Goal: Transaction & Acquisition: Purchase product/service

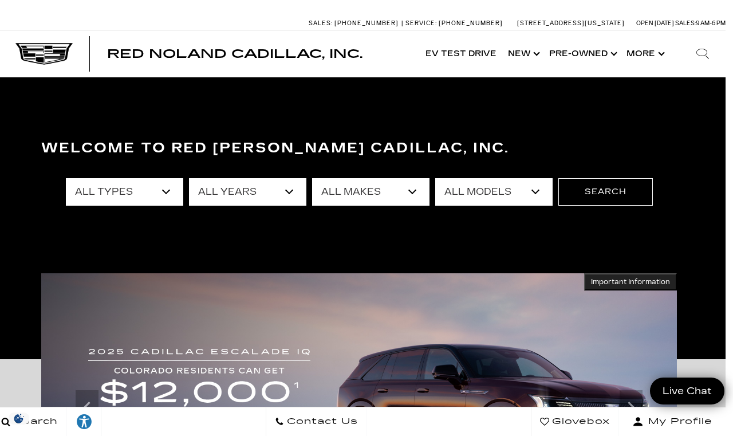
scroll to position [0, 7]
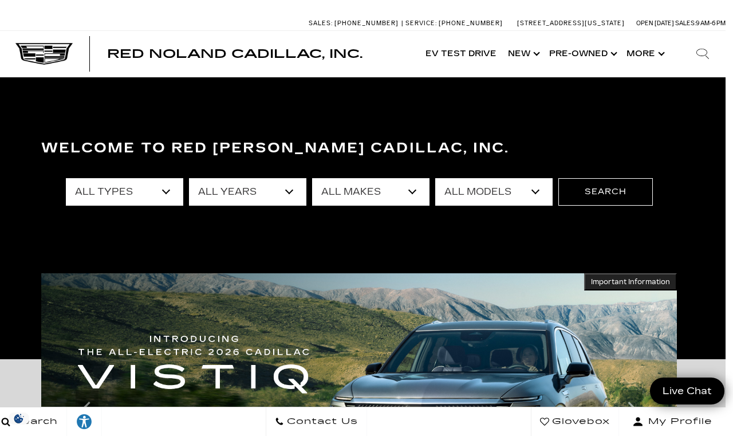
click at [492, 50] on link "Show Pre-Owned" at bounding box center [581, 54] width 77 height 46
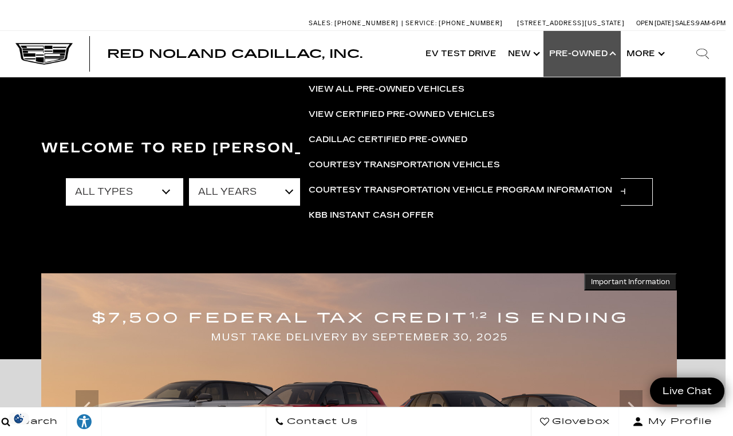
click at [446, 143] on link "Cadillac Certified Pre-Owned" at bounding box center [460, 139] width 321 height 25
click at [438, 144] on link "Cadillac Certified Pre-Owned" at bounding box center [460, 139] width 321 height 25
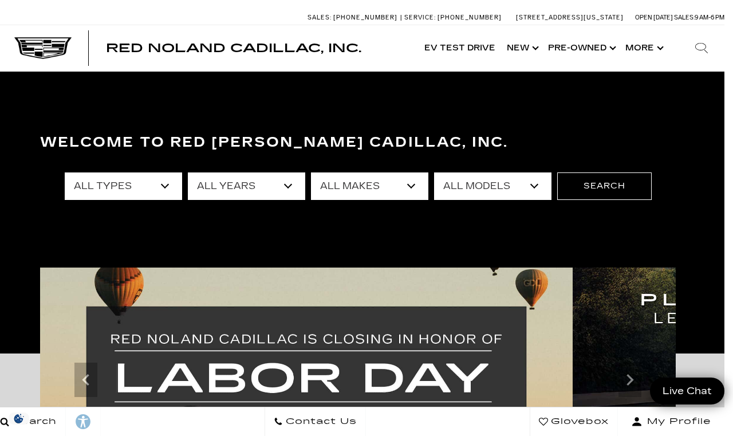
scroll to position [6, 9]
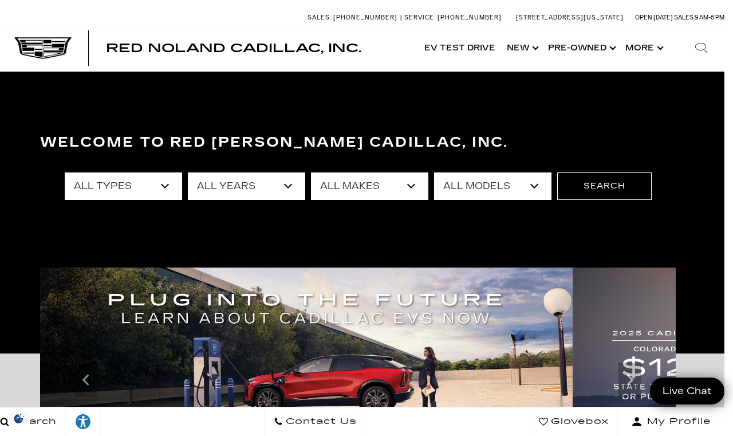
click at [584, 49] on link "Show Pre-Owned" at bounding box center [580, 48] width 77 height 46
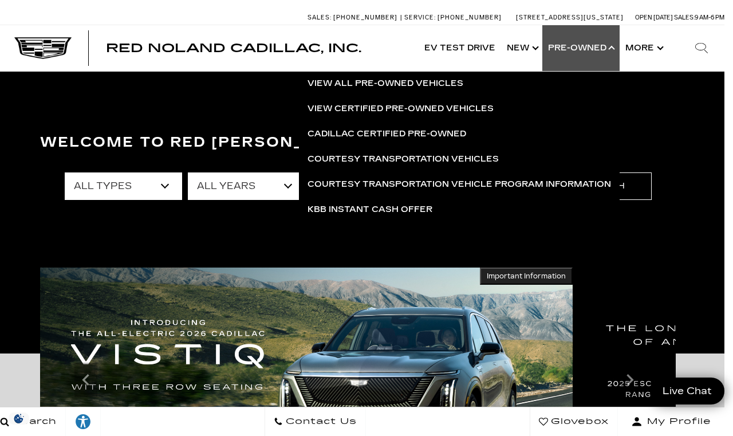
click at [475, 108] on link "View Certified Pre-Owned Vehicles" at bounding box center [459, 108] width 321 height 25
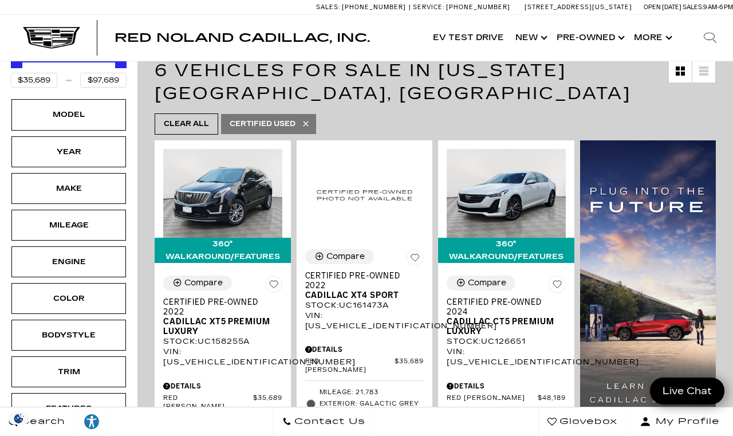
scroll to position [204, 0]
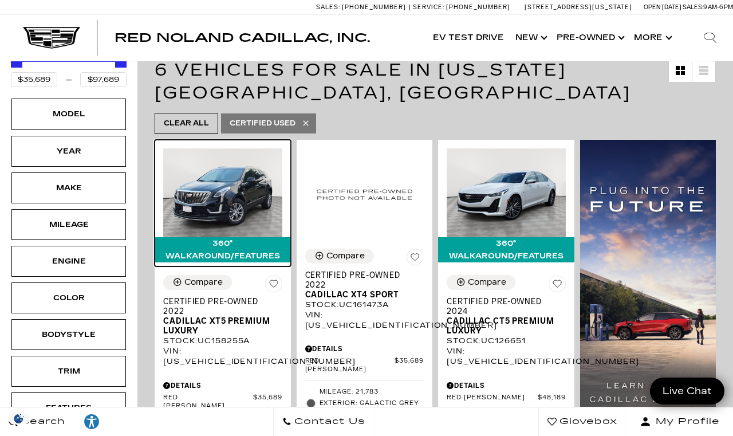
click at [238, 197] on img at bounding box center [222, 192] width 119 height 89
click at [246, 148] on img at bounding box center [222, 192] width 119 height 89
click at [243, 157] on img at bounding box center [222, 192] width 119 height 89
click at [238, 148] on img at bounding box center [222, 192] width 119 height 89
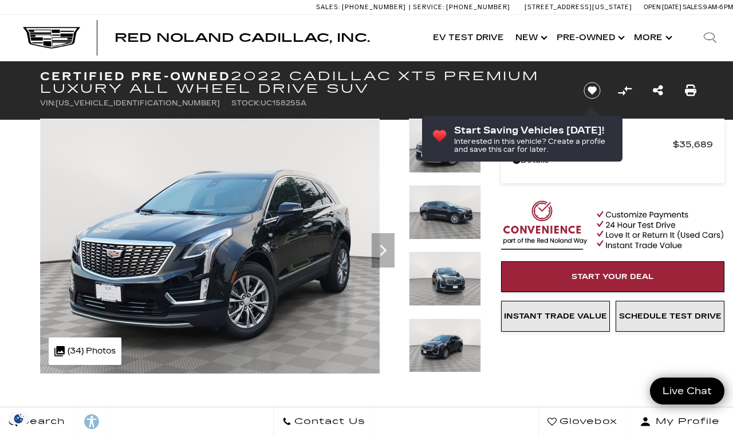
click at [267, 250] on img at bounding box center [209, 245] width 339 height 255
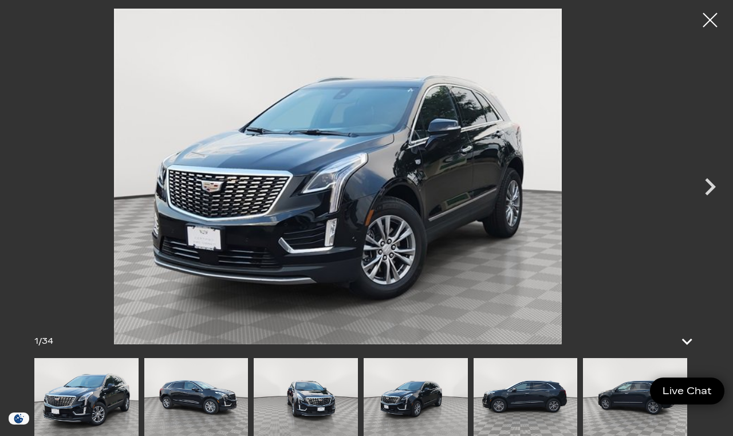
click at [714, 192] on icon "Next" at bounding box center [710, 186] width 34 height 34
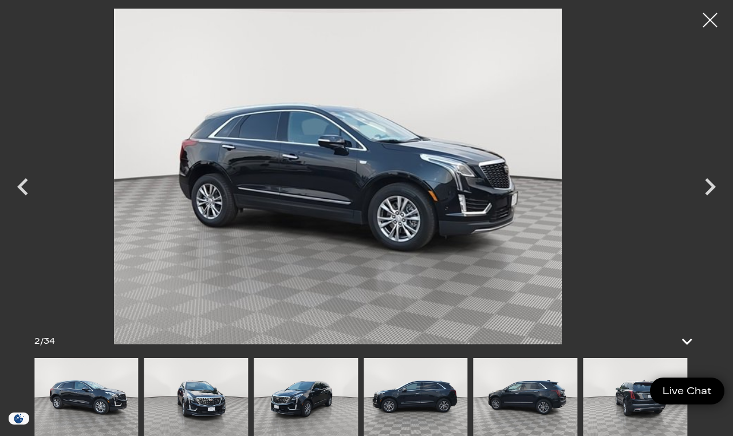
click at [705, 191] on icon "Next" at bounding box center [710, 186] width 34 height 34
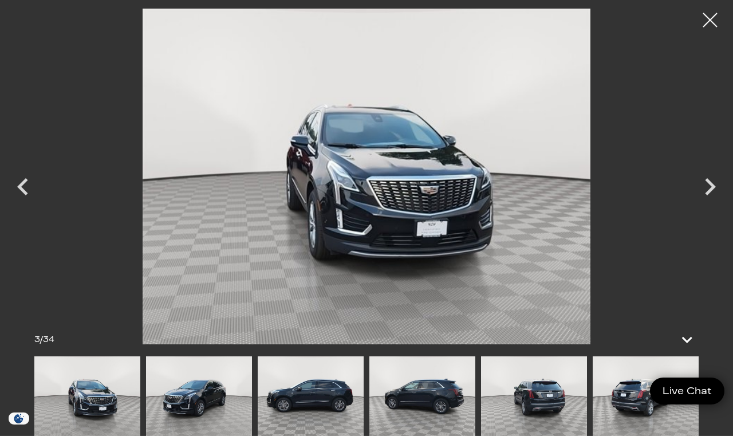
scroll to position [143, 0]
click at [710, 204] on icon "Next" at bounding box center [710, 186] width 34 height 34
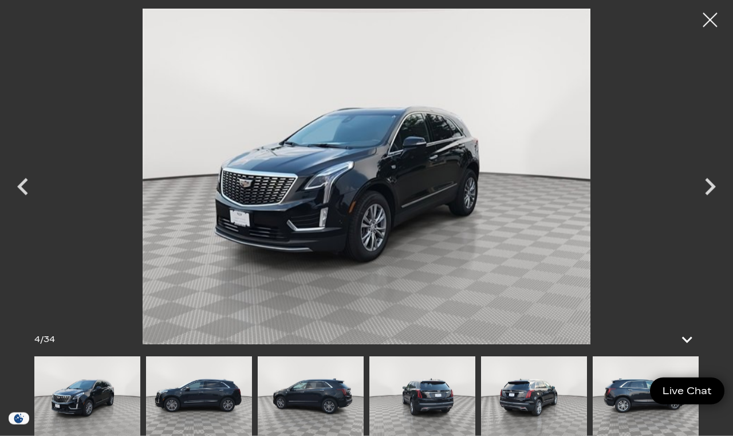
click at [707, 195] on icon "Next" at bounding box center [710, 186] width 11 height 17
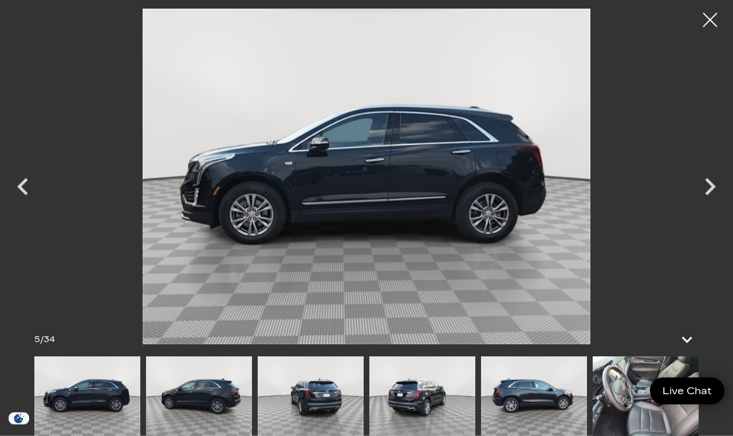
click at [708, 195] on icon "Next" at bounding box center [710, 186] width 11 height 17
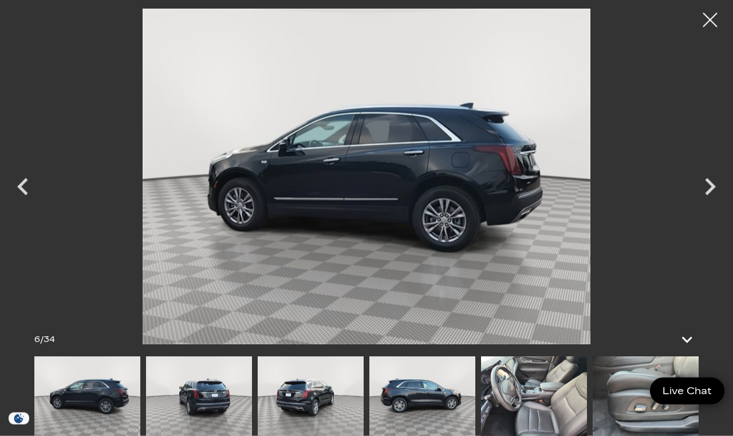
click at [708, 204] on icon "Next" at bounding box center [710, 186] width 34 height 34
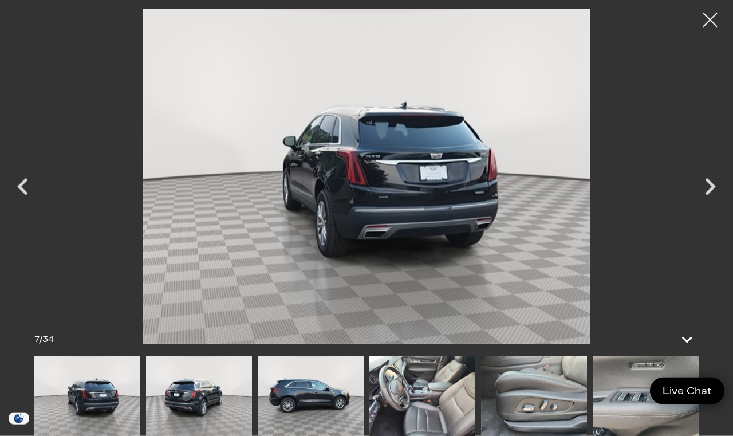
click at [709, 195] on icon "Next" at bounding box center [710, 186] width 11 height 17
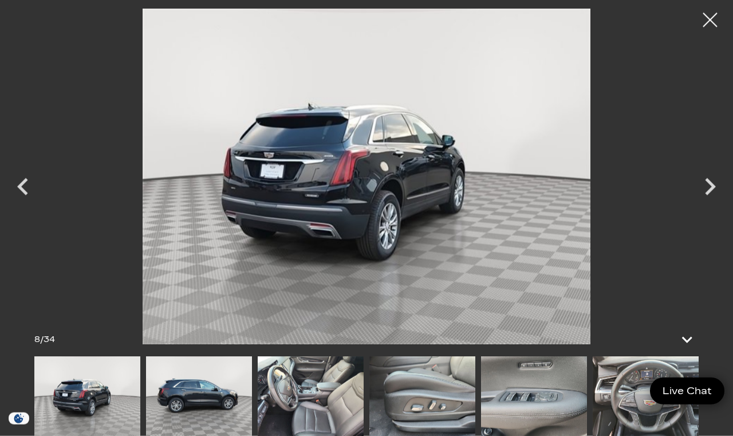
click at [710, 195] on icon "Next" at bounding box center [710, 186] width 11 height 17
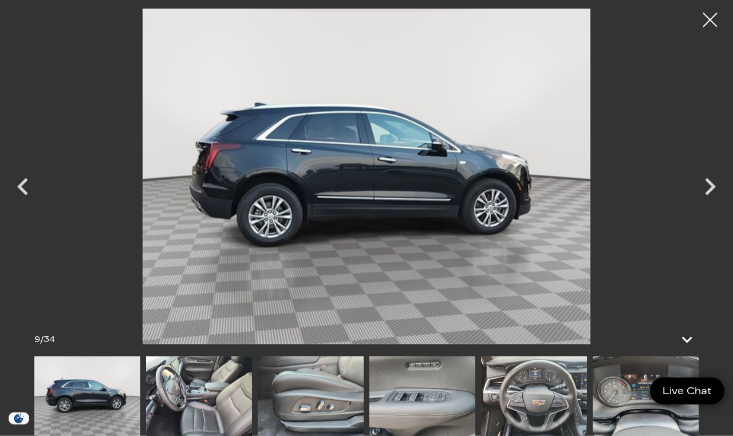
click at [713, 204] on icon "Next" at bounding box center [710, 186] width 34 height 34
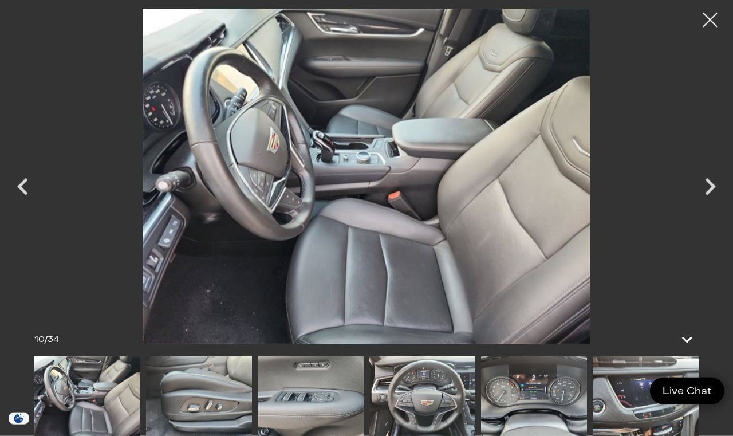
click at [714, 204] on icon "Next" at bounding box center [710, 186] width 34 height 34
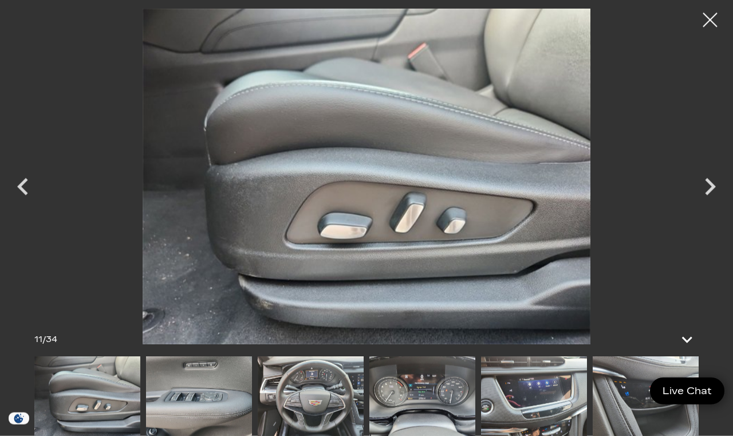
click at [712, 204] on icon "Next" at bounding box center [710, 186] width 34 height 34
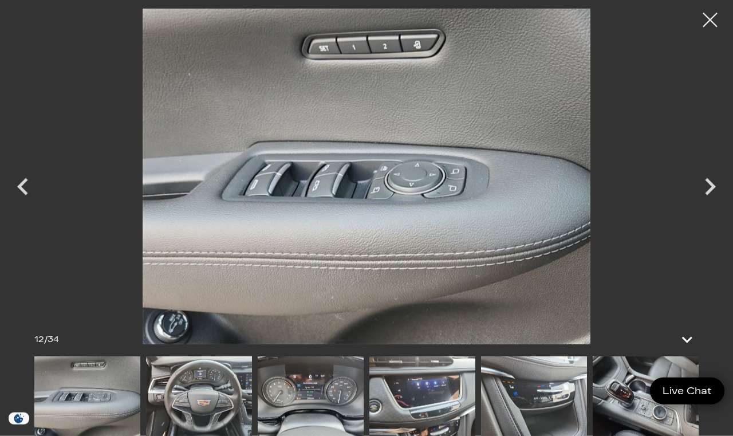
click at [709, 204] on icon "Next" at bounding box center [710, 186] width 34 height 34
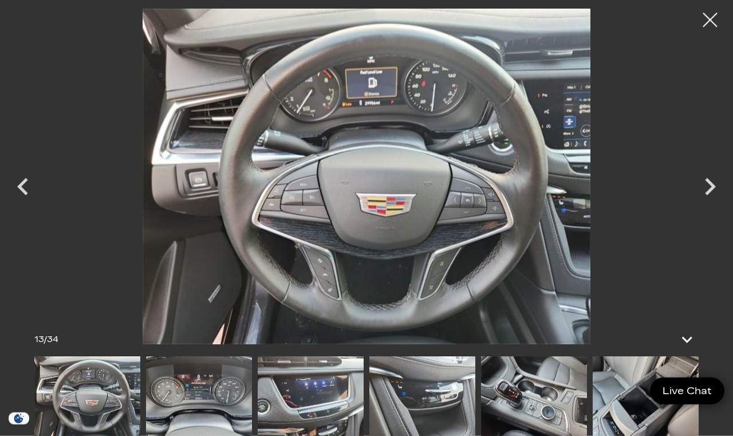
click at [706, 195] on icon "Next" at bounding box center [710, 186] width 11 height 17
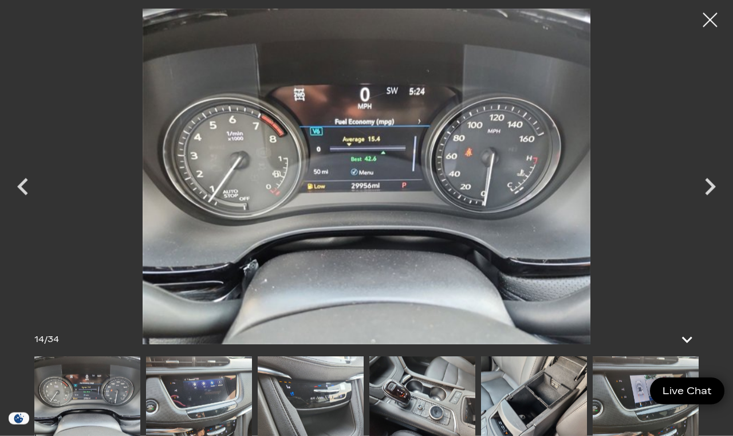
click at [709, 195] on icon "Next" at bounding box center [710, 186] width 11 height 17
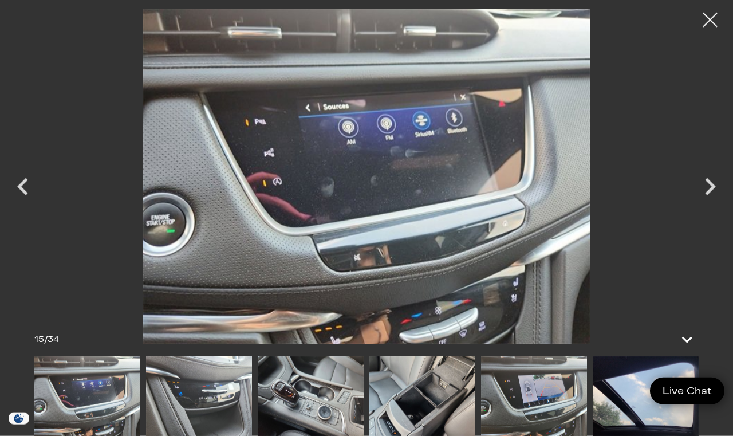
click at [709, 195] on icon "Next" at bounding box center [710, 186] width 11 height 17
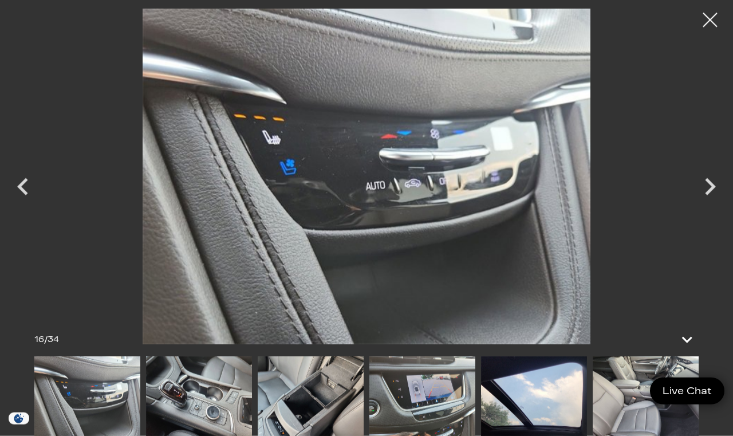
click at [708, 204] on icon "Next" at bounding box center [710, 186] width 34 height 34
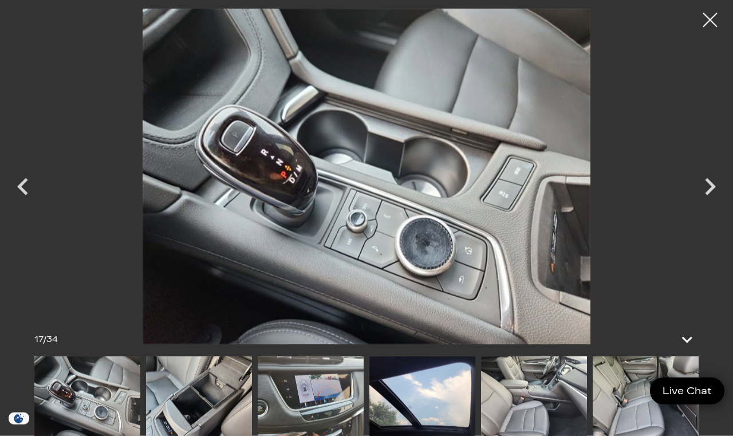
click at [710, 195] on icon "Next" at bounding box center [710, 186] width 11 height 17
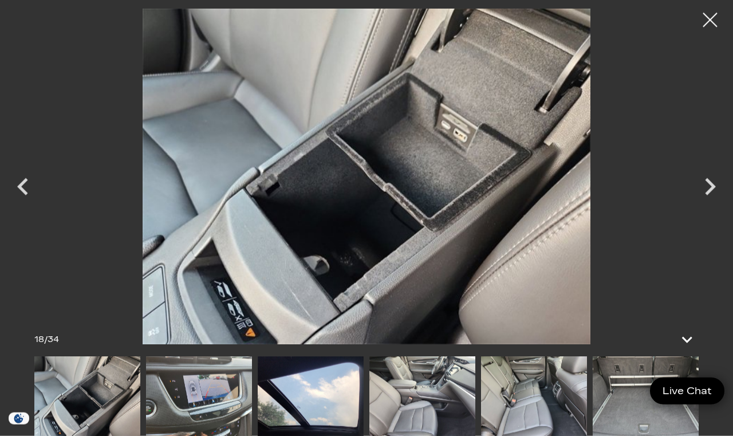
click at [712, 195] on icon "Next" at bounding box center [710, 186] width 11 height 17
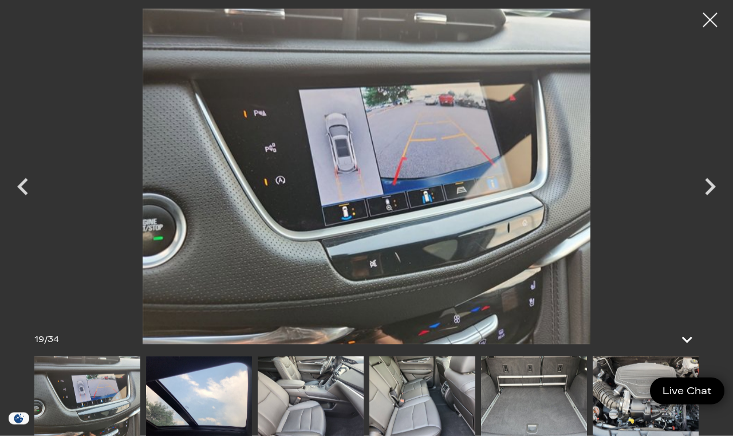
click at [708, 195] on icon "Next" at bounding box center [710, 186] width 11 height 17
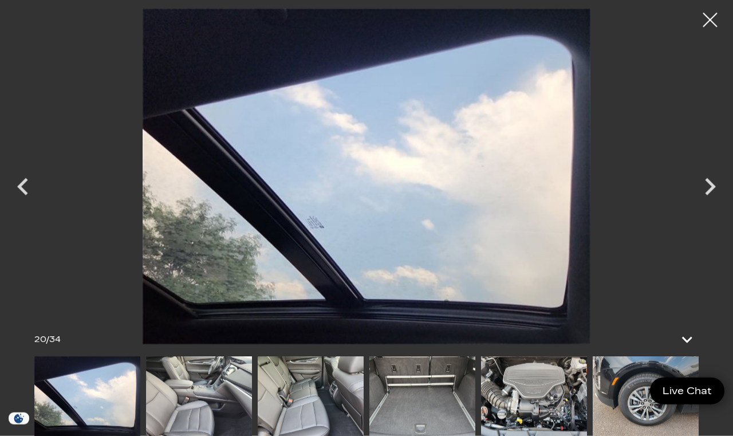
click at [713, 204] on icon "Next" at bounding box center [710, 186] width 34 height 34
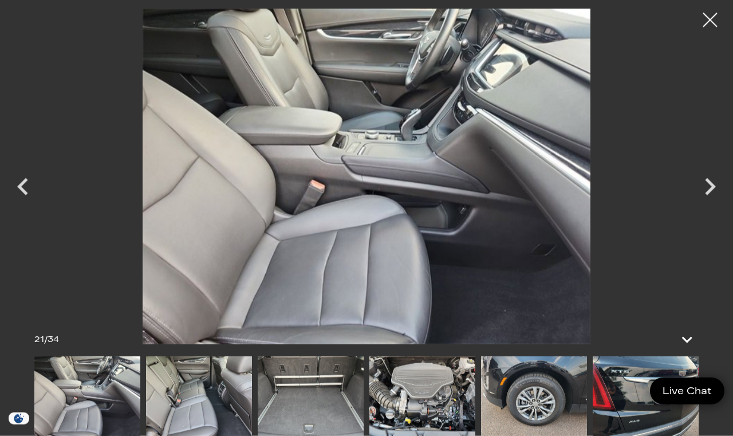
click at [712, 204] on icon "Next" at bounding box center [710, 186] width 34 height 34
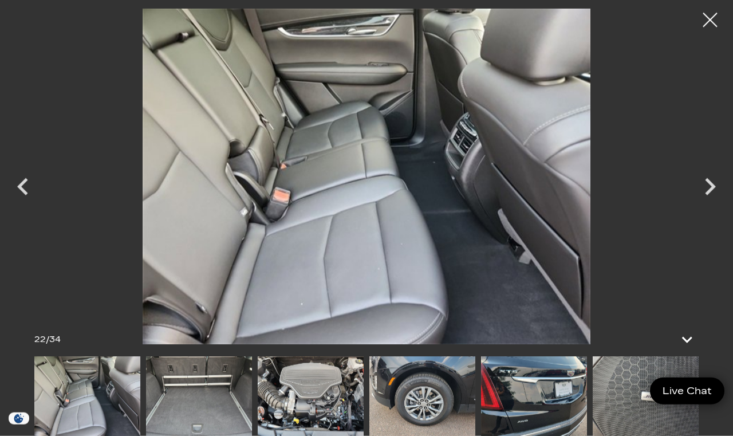
click at [710, 195] on icon "Next" at bounding box center [710, 186] width 11 height 17
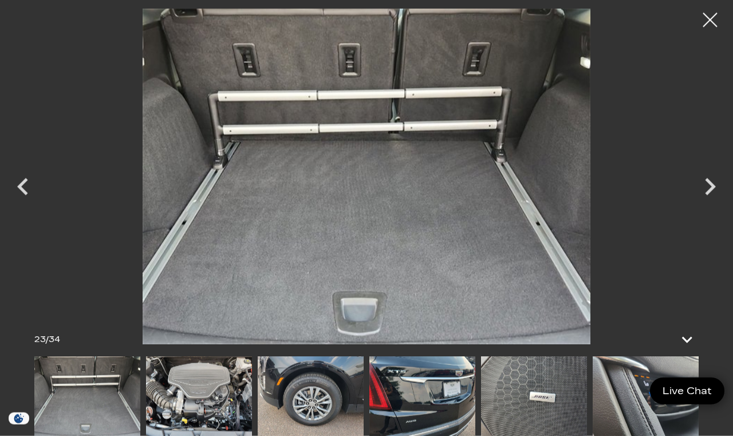
click at [713, 204] on icon "Next" at bounding box center [710, 186] width 34 height 34
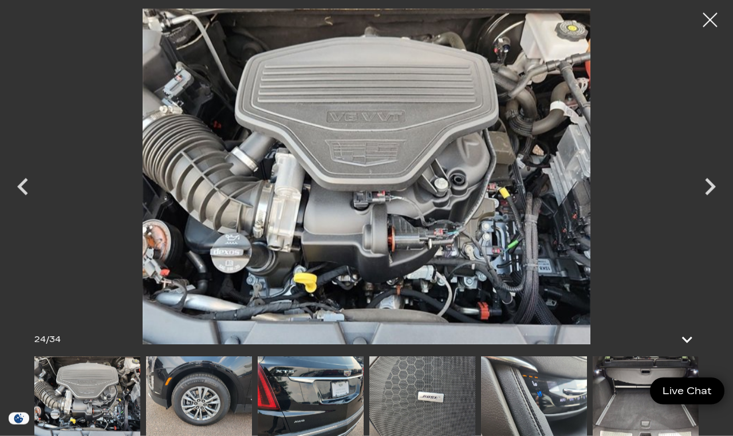
click at [714, 204] on icon "Next" at bounding box center [710, 186] width 34 height 34
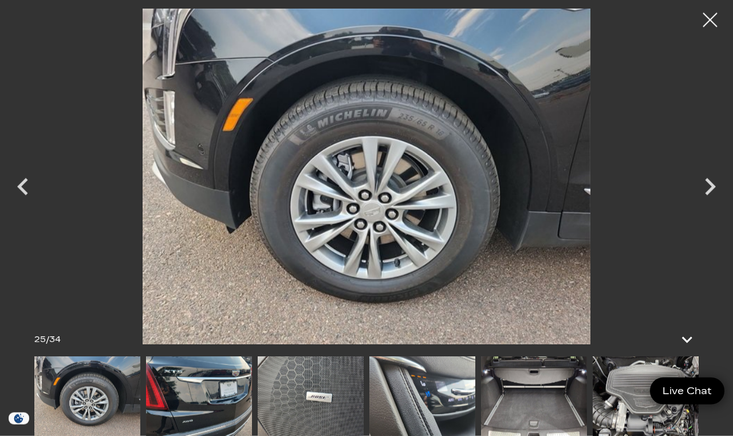
click at [714, 204] on icon "Next" at bounding box center [710, 186] width 34 height 34
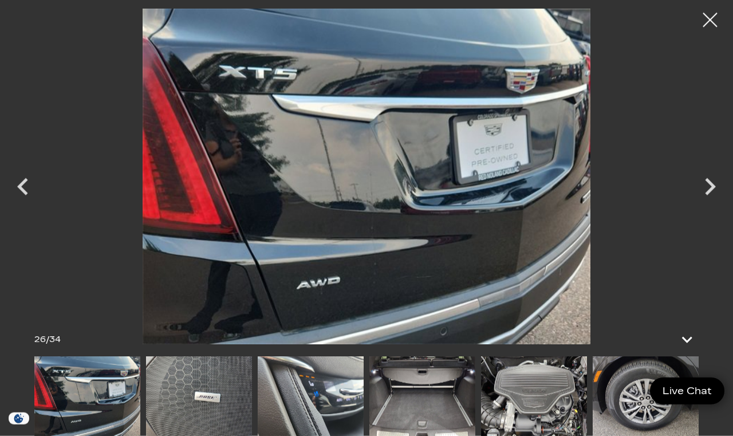
click at [714, 204] on icon "Next" at bounding box center [710, 186] width 34 height 34
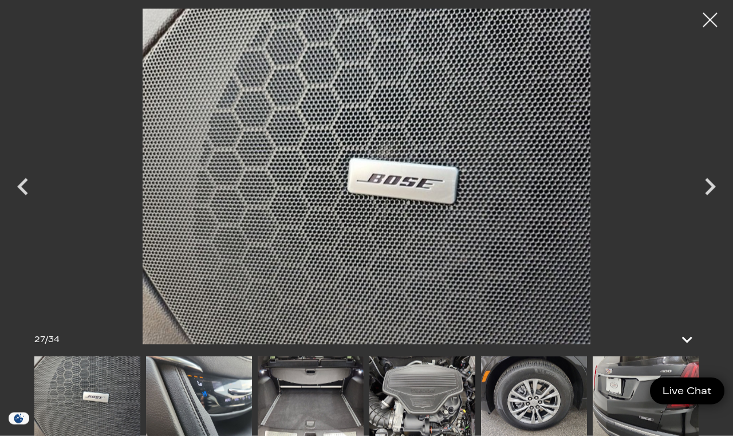
click at [708, 195] on icon "Next" at bounding box center [710, 186] width 11 height 17
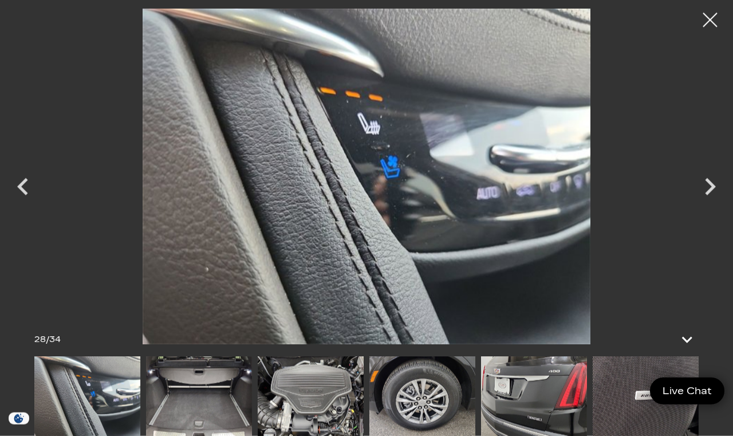
click at [706, 204] on icon "Next" at bounding box center [710, 186] width 34 height 34
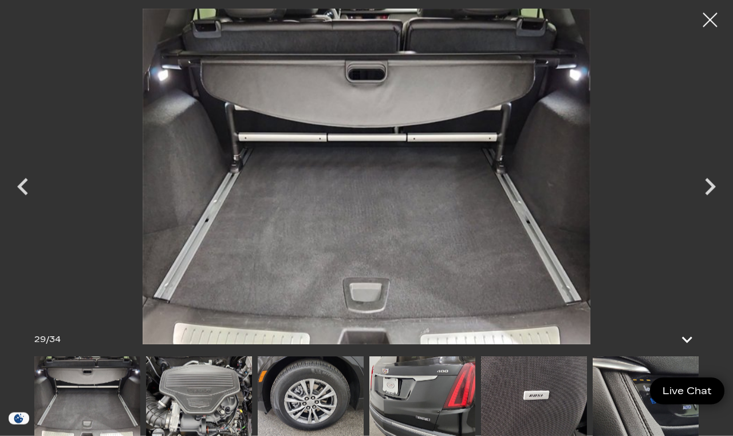
click at [711, 204] on icon "Next" at bounding box center [710, 186] width 34 height 34
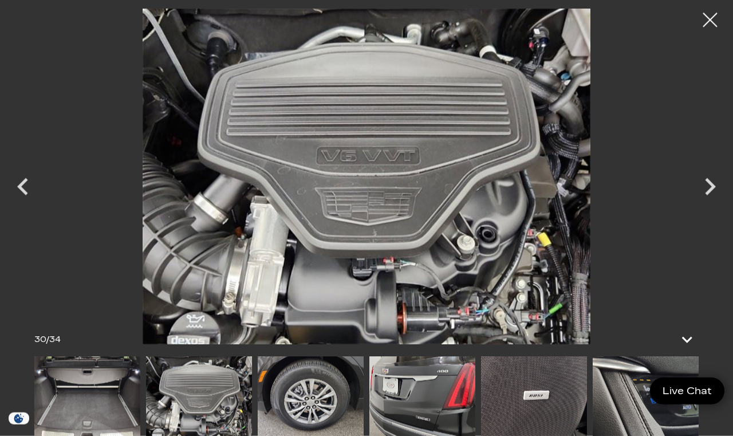
click at [713, 204] on icon "Next" at bounding box center [710, 186] width 34 height 34
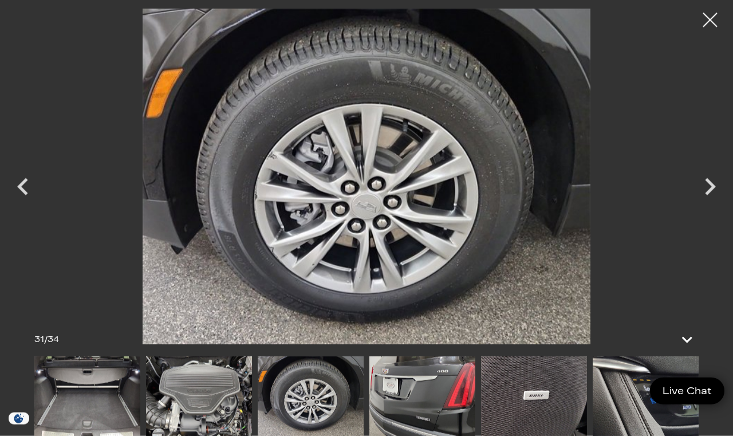
click at [709, 195] on icon "Next" at bounding box center [710, 186] width 11 height 17
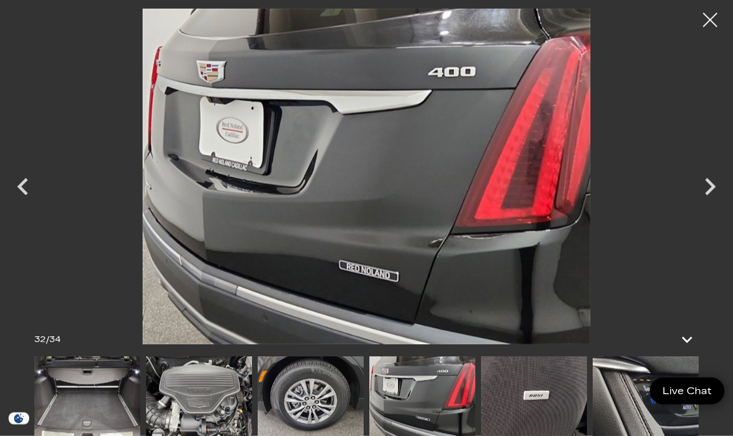
click at [710, 195] on icon "Next" at bounding box center [710, 186] width 11 height 17
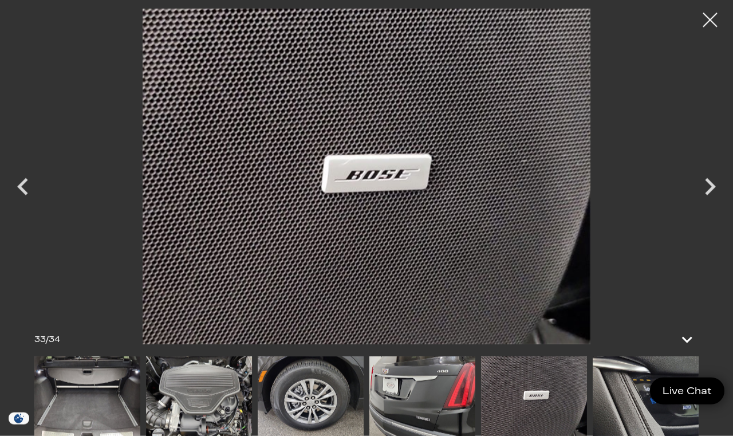
click at [711, 201] on icon "Next" at bounding box center [710, 186] width 34 height 34
click at [21, 195] on icon "Previous" at bounding box center [22, 186] width 11 height 17
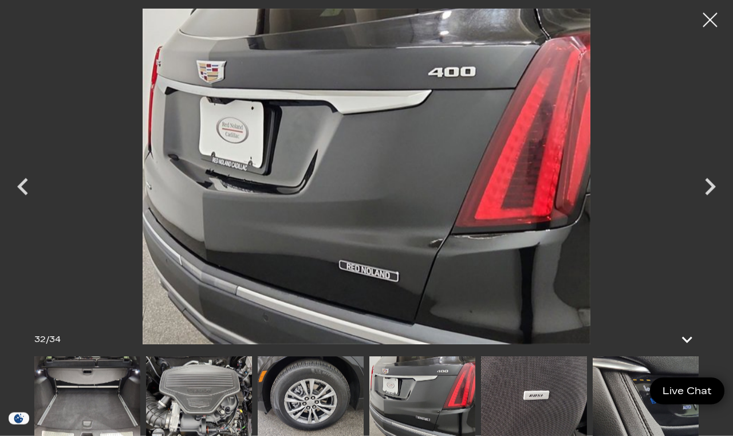
click at [22, 204] on icon "Previous" at bounding box center [23, 186] width 34 height 34
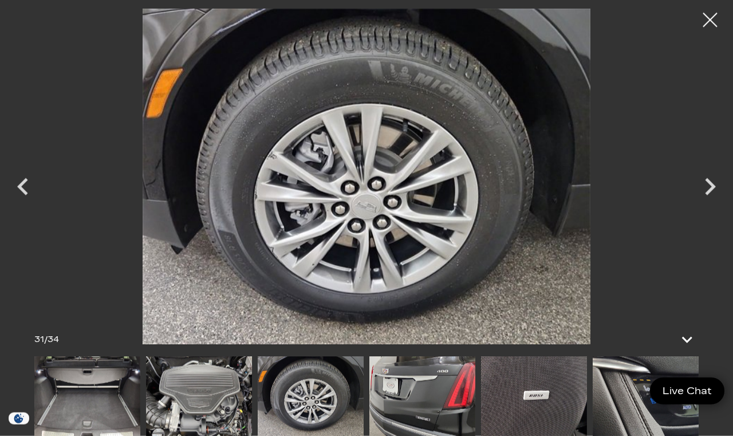
click at [26, 204] on icon "Previous" at bounding box center [23, 186] width 34 height 34
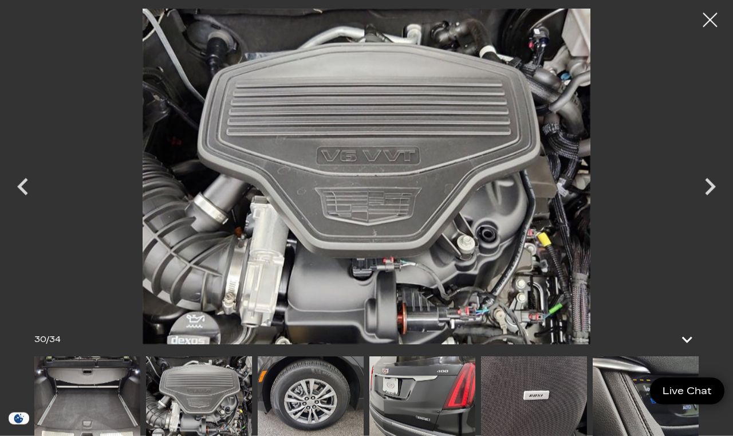
click at [22, 204] on icon "Previous" at bounding box center [23, 186] width 34 height 34
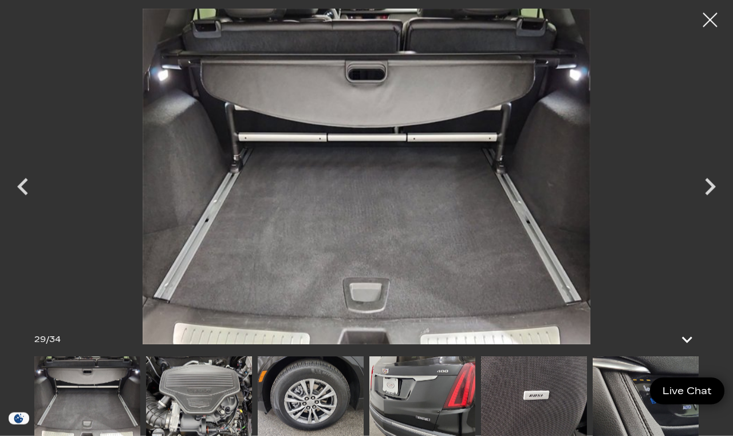
click at [21, 204] on icon "Previous" at bounding box center [23, 186] width 34 height 34
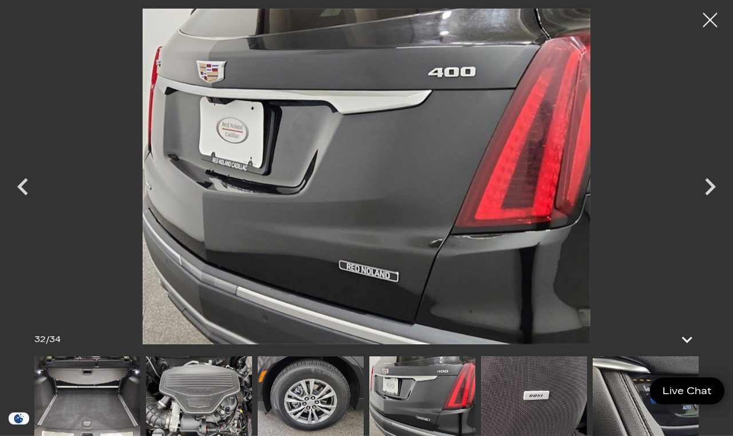
scroll to position [227, 0]
